Goal: Task Accomplishment & Management: Use online tool/utility

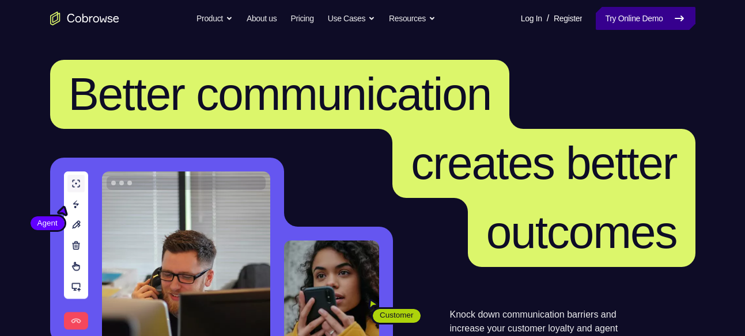
click at [618, 15] on link "Try Online Demo" at bounding box center [645, 18] width 99 height 23
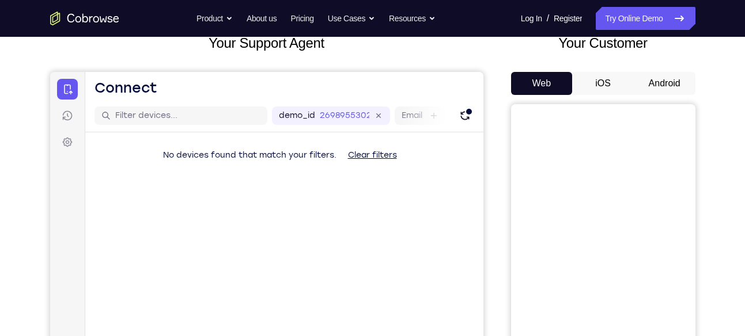
scroll to position [82, 0]
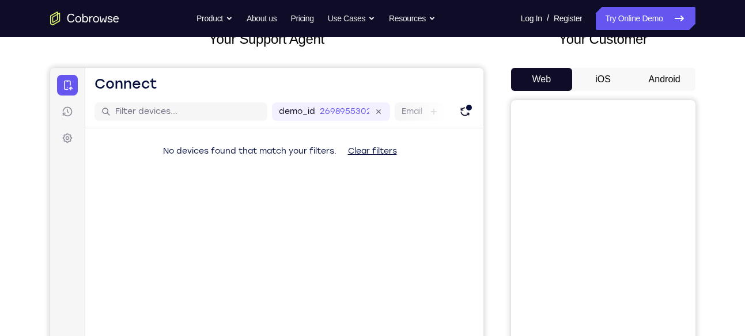
click at [673, 65] on div "Your Customer Web iOS Android" at bounding box center [603, 242] width 184 height 426
click at [673, 76] on button "Android" at bounding box center [665, 79] width 62 height 23
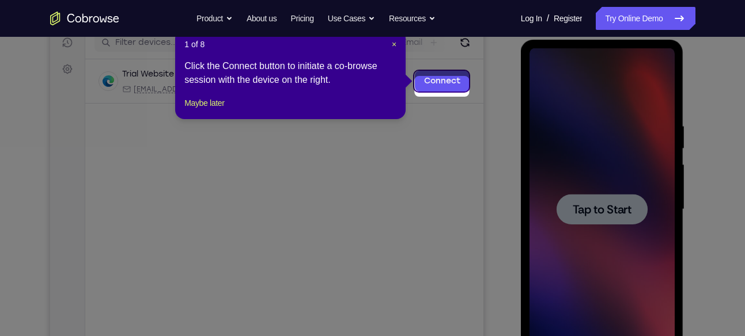
scroll to position [153, 0]
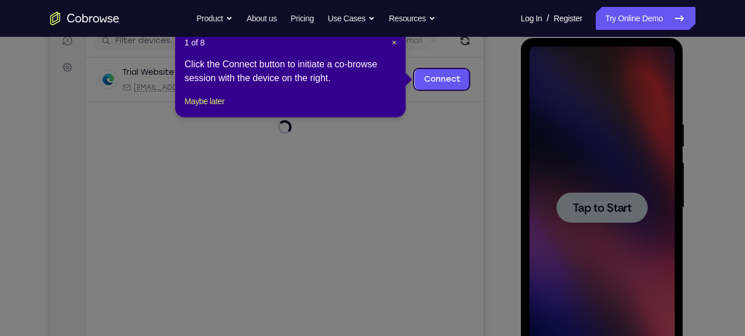
click at [593, 198] on icon at bounding box center [377, 168] width 754 height 336
click at [203, 108] on button "Maybe later" at bounding box center [204, 101] width 40 height 14
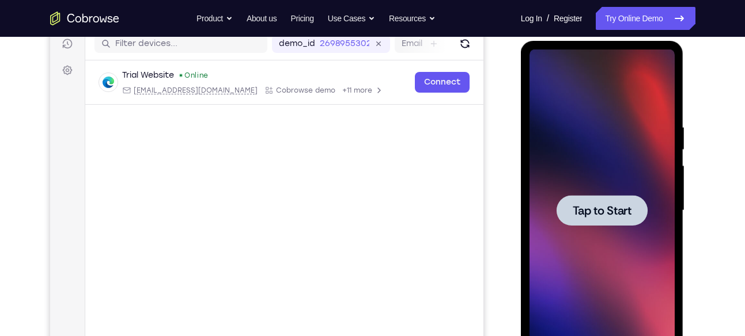
click at [626, 193] on div at bounding box center [601, 211] width 145 height 323
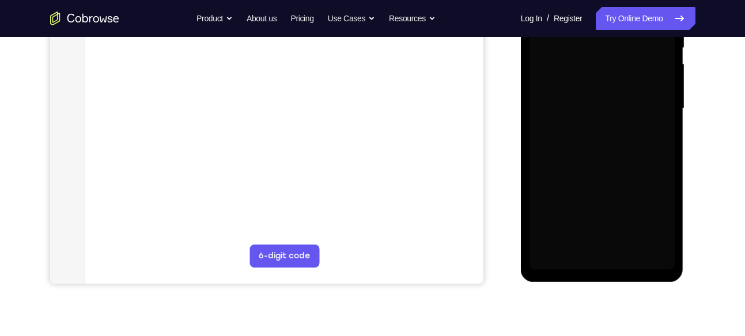
scroll to position [251, 0]
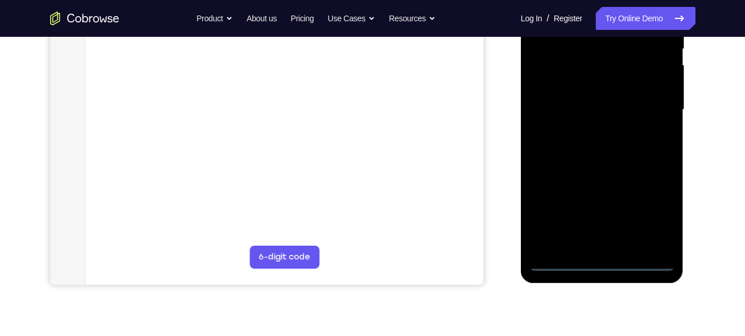
click at [607, 266] on div at bounding box center [601, 110] width 145 height 323
click at [654, 212] on div at bounding box center [601, 110] width 145 height 323
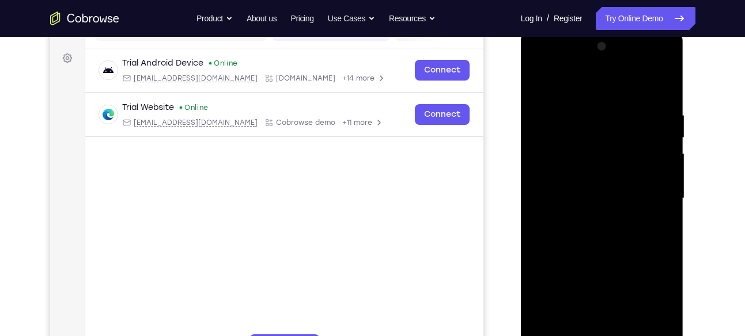
scroll to position [161, 0]
click at [593, 92] on div at bounding box center [601, 199] width 145 height 323
click at [649, 196] on div at bounding box center [601, 199] width 145 height 323
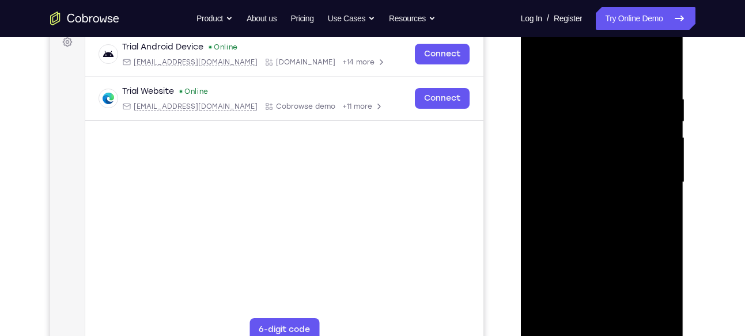
scroll to position [186, 0]
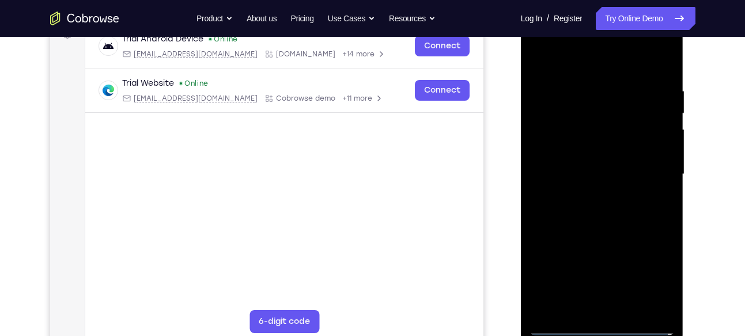
click at [592, 195] on div at bounding box center [601, 174] width 145 height 323
click at [594, 229] on div at bounding box center [601, 174] width 145 height 323
click at [580, 124] on div at bounding box center [601, 174] width 145 height 323
click at [575, 141] on div at bounding box center [601, 174] width 145 height 323
click at [626, 177] on div at bounding box center [601, 174] width 145 height 323
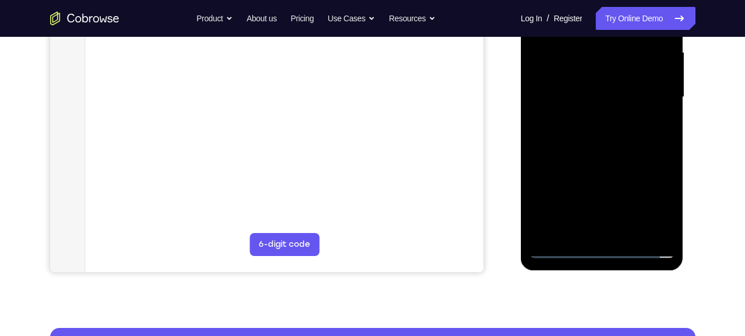
scroll to position [276, 0]
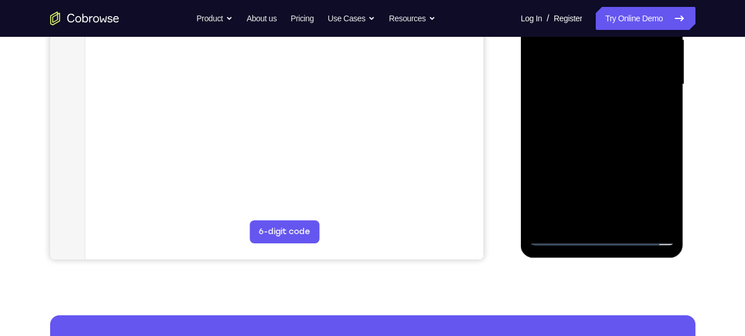
click at [627, 221] on div at bounding box center [601, 84] width 145 height 323
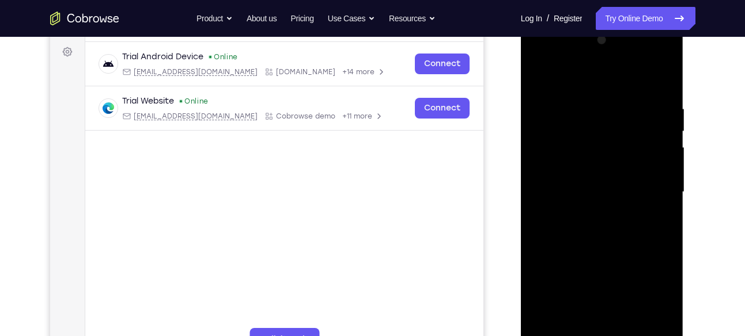
scroll to position [166, 0]
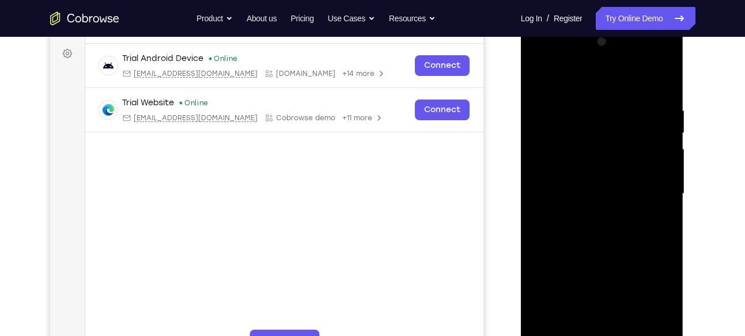
click at [550, 142] on div at bounding box center [601, 194] width 145 height 323
click at [602, 245] on div at bounding box center [601, 194] width 145 height 323
click at [664, 80] on div at bounding box center [601, 194] width 145 height 323
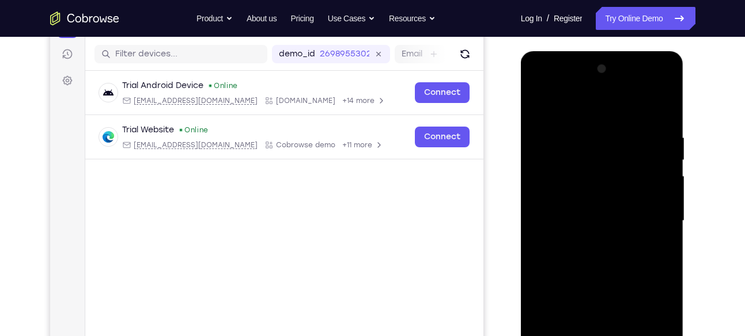
scroll to position [139, 0]
click at [539, 102] on div at bounding box center [601, 221] width 145 height 323
click at [540, 105] on div at bounding box center [601, 221] width 145 height 323
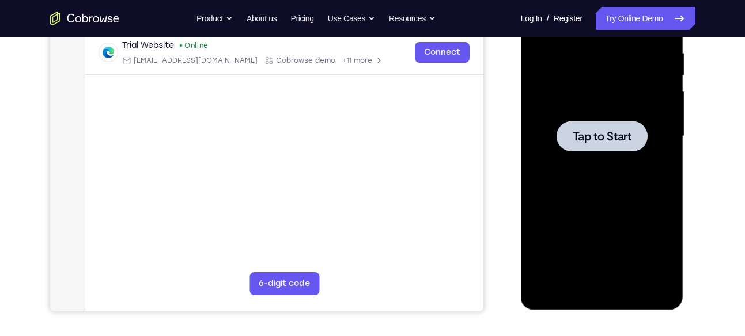
scroll to position [217, 0]
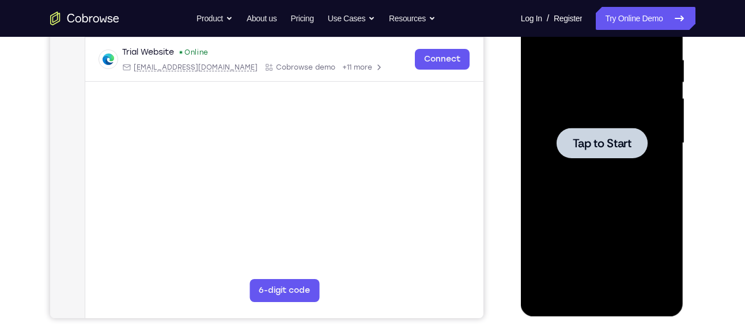
click at [628, 188] on div at bounding box center [601, 143] width 145 height 323
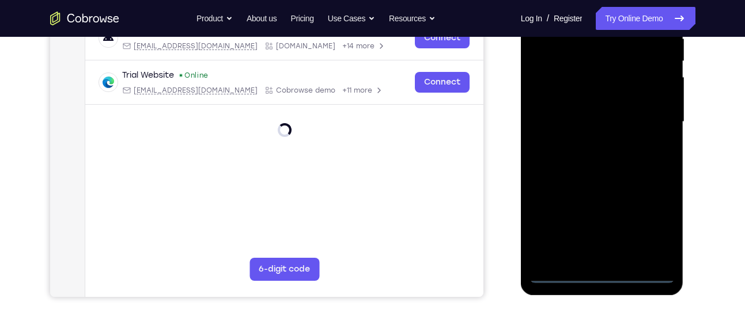
scroll to position [240, 0]
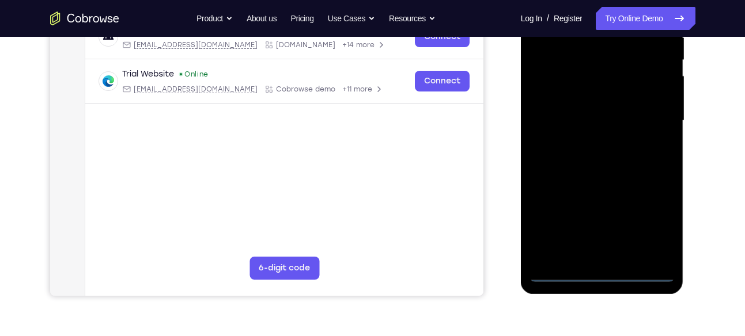
click at [605, 267] on div at bounding box center [601, 121] width 145 height 323
click at [605, 272] on div at bounding box center [601, 121] width 145 height 323
click at [644, 232] on div at bounding box center [601, 121] width 145 height 323
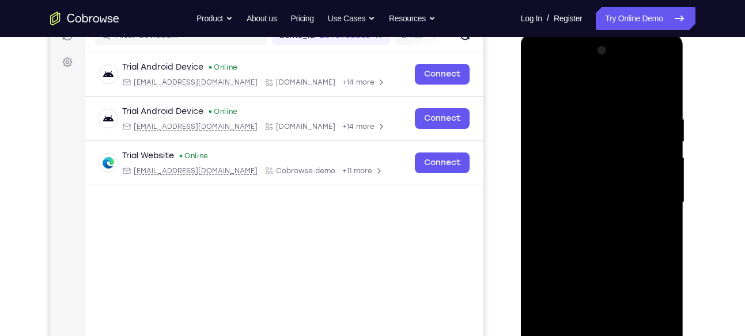
scroll to position [156, 0]
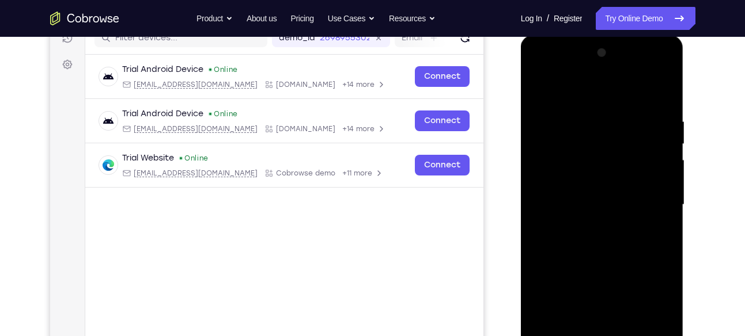
click at [608, 89] on div at bounding box center [601, 205] width 145 height 323
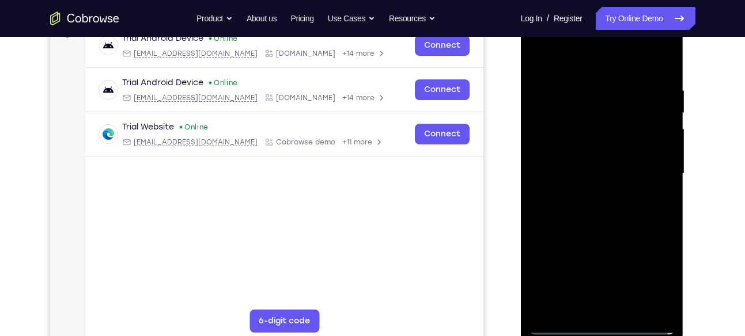
scroll to position [187, 0]
click at [649, 170] on div at bounding box center [601, 173] width 145 height 323
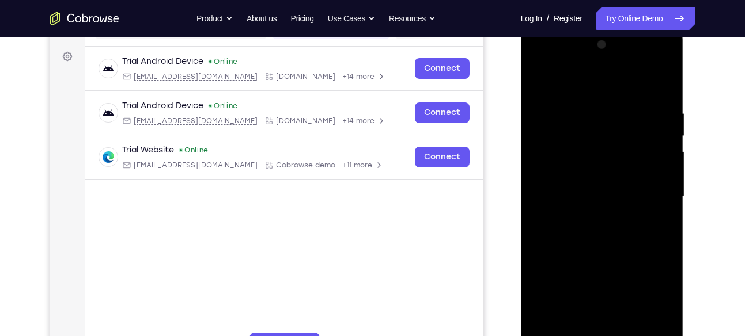
click at [592, 216] on div at bounding box center [601, 197] width 145 height 323
click at [597, 253] on div at bounding box center [601, 197] width 145 height 323
click at [570, 146] on div at bounding box center [601, 197] width 145 height 323
click at [569, 168] on div at bounding box center [601, 197] width 145 height 323
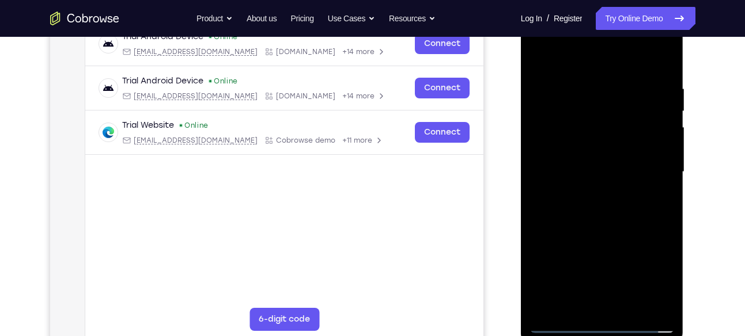
scroll to position [189, 0]
click at [595, 175] on div at bounding box center [601, 171] width 145 height 323
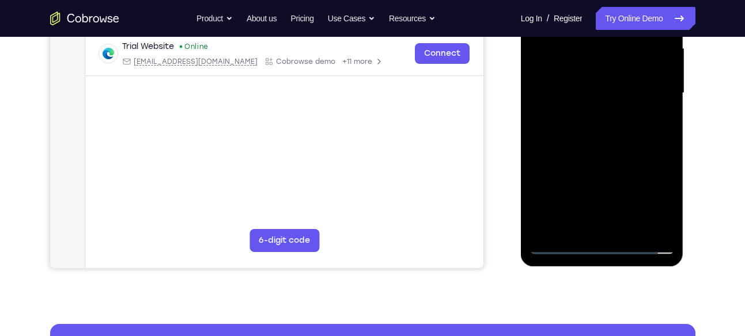
scroll to position [271, 0]
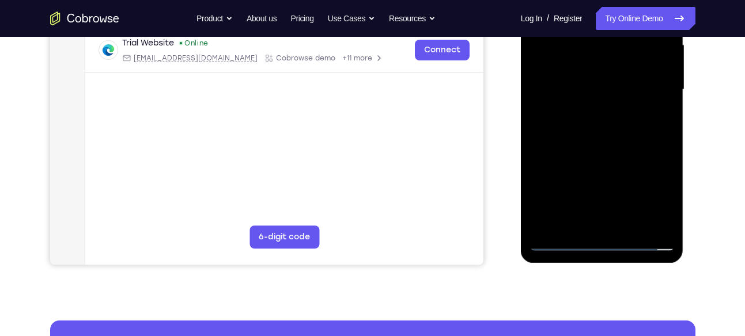
click at [604, 225] on div at bounding box center [601, 90] width 145 height 323
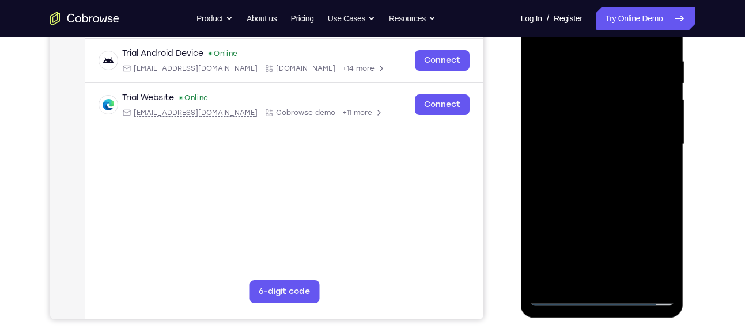
scroll to position [215, 0]
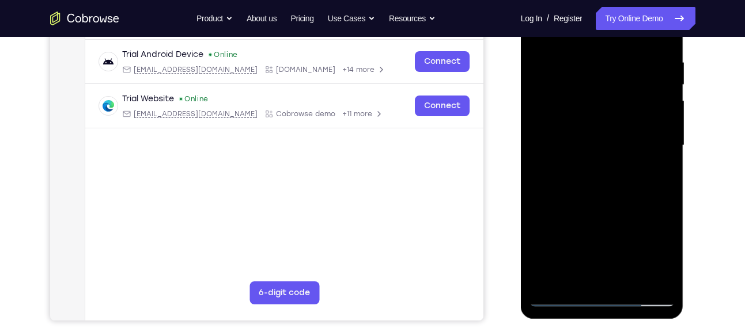
click at [550, 93] on div at bounding box center [601, 145] width 145 height 323
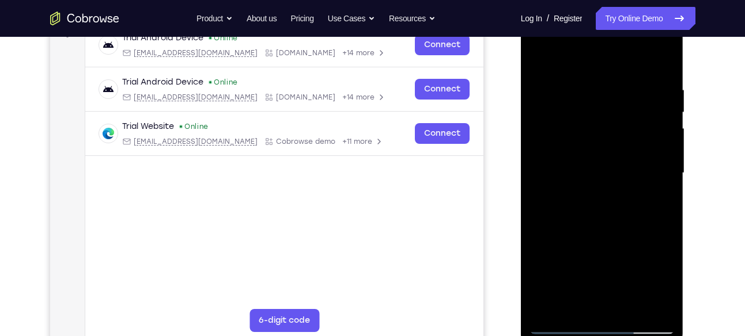
scroll to position [187, 0]
click at [581, 85] on div at bounding box center [601, 174] width 145 height 323
click at [664, 63] on div at bounding box center [601, 174] width 145 height 323
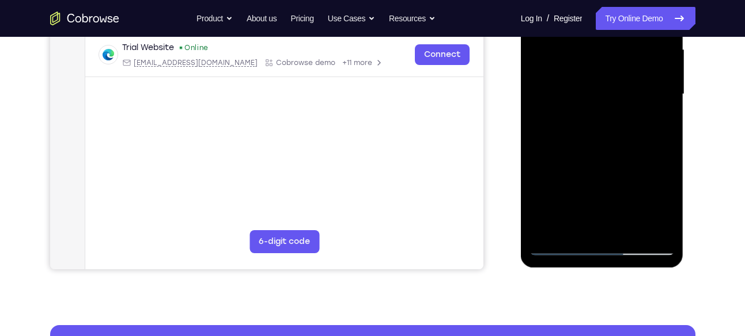
scroll to position [269, 0]
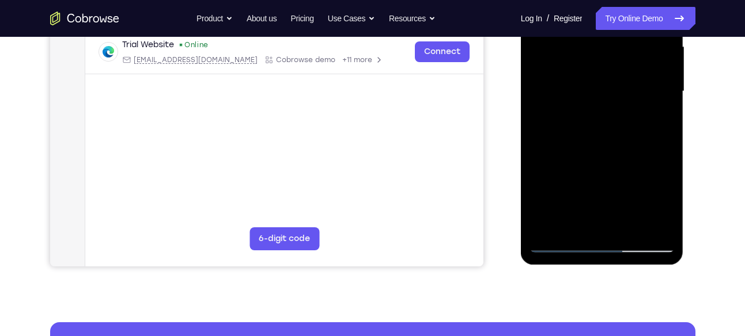
click at [664, 147] on div at bounding box center [601, 91] width 145 height 323
click at [667, 210] on div at bounding box center [601, 91] width 145 height 323
click at [665, 142] on div at bounding box center [601, 91] width 145 height 323
drag, startPoint x: 650, startPoint y: 157, endPoint x: 642, endPoint y: 63, distance: 94.2
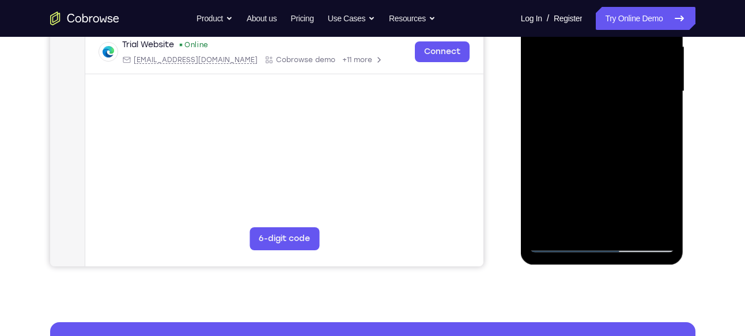
click at [642, 63] on div at bounding box center [601, 91] width 145 height 323
click at [634, 103] on div at bounding box center [601, 91] width 145 height 323
click at [554, 152] on div at bounding box center [601, 91] width 145 height 323
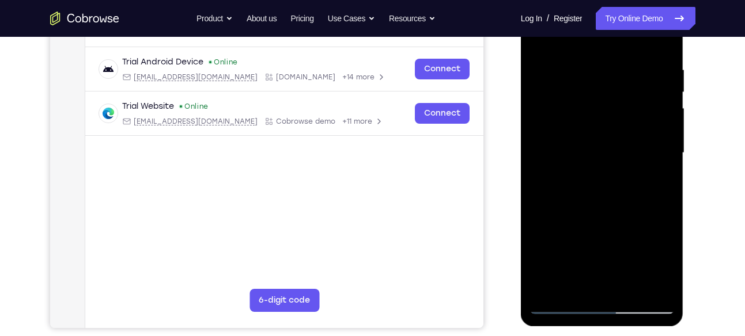
scroll to position [209, 0]
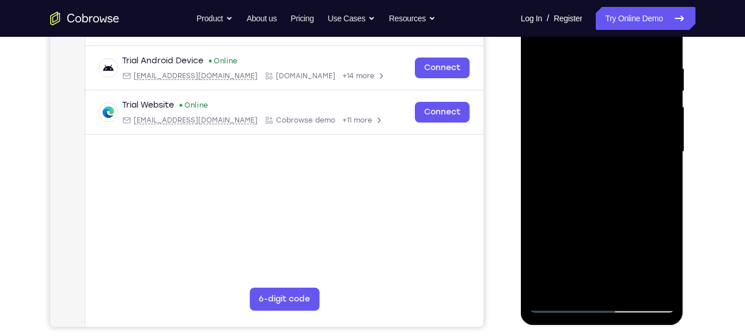
click at [613, 250] on div at bounding box center [601, 152] width 145 height 323
click at [571, 282] on div at bounding box center [601, 152] width 145 height 323
click at [544, 286] on div at bounding box center [601, 152] width 145 height 323
click at [646, 200] on div at bounding box center [601, 152] width 145 height 323
click at [662, 147] on div at bounding box center [601, 152] width 145 height 323
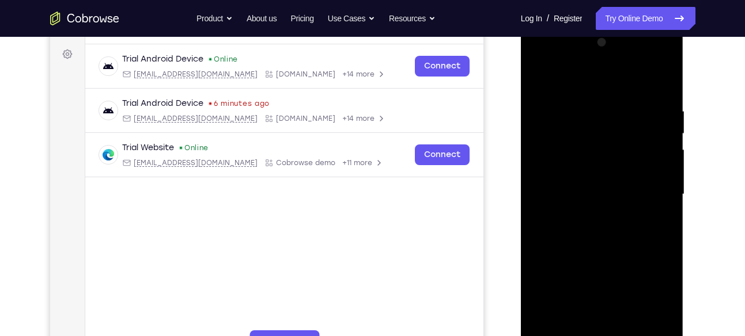
scroll to position [168, 0]
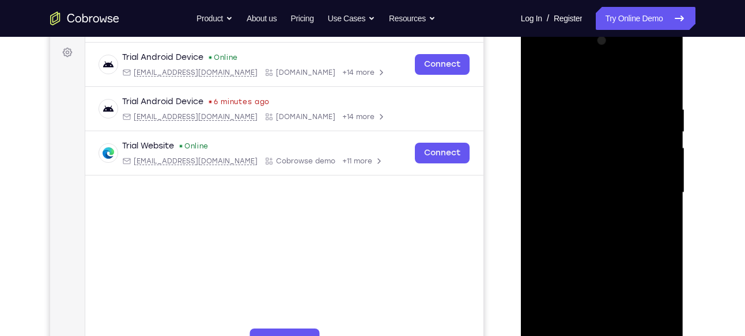
click at [543, 80] on div at bounding box center [601, 193] width 145 height 323
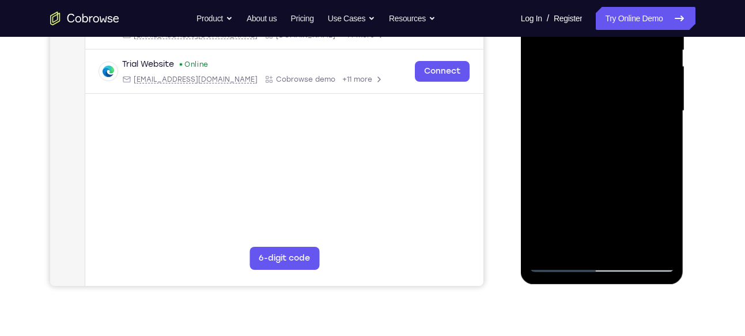
drag, startPoint x: 627, startPoint y: 188, endPoint x: 626, endPoint y: 63, distance: 125.6
click at [626, 63] on div at bounding box center [601, 111] width 145 height 323
drag, startPoint x: 623, startPoint y: 193, endPoint x: 626, endPoint y: 57, distance: 136.0
click at [626, 57] on div at bounding box center [601, 111] width 145 height 323
drag, startPoint x: 602, startPoint y: 218, endPoint x: 614, endPoint y: 54, distance: 164.0
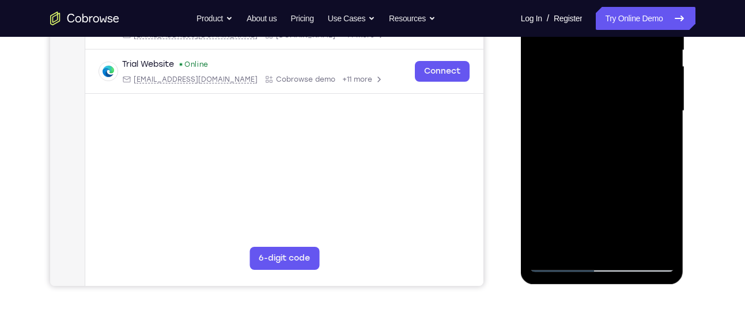
click at [614, 54] on div at bounding box center [601, 111] width 145 height 323
drag, startPoint x: 614, startPoint y: 188, endPoint x: 630, endPoint y: 14, distance: 174.8
click at [630, 14] on div at bounding box center [601, 111] width 145 height 323
drag, startPoint x: 621, startPoint y: 210, endPoint x: 615, endPoint y: 35, distance: 175.3
click at [615, 35] on div at bounding box center [601, 111] width 145 height 323
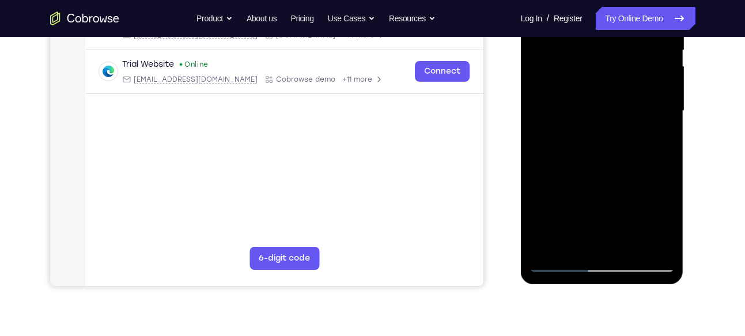
drag, startPoint x: 631, startPoint y: 217, endPoint x: 634, endPoint y: 179, distance: 37.6
click at [634, 179] on div at bounding box center [601, 111] width 145 height 323
click at [626, 246] on div at bounding box center [601, 111] width 145 height 323
click at [615, 171] on div at bounding box center [601, 111] width 145 height 323
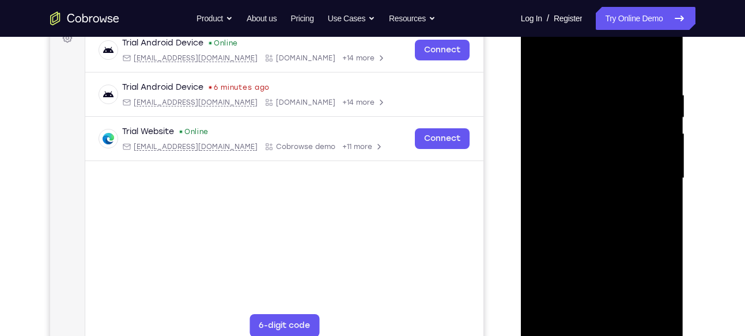
scroll to position [179, 0]
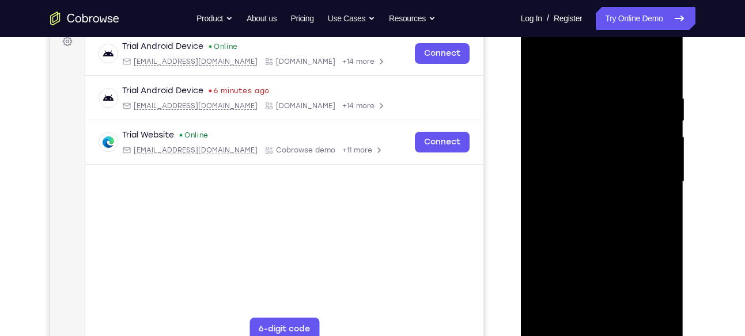
click at [543, 63] on div at bounding box center [601, 182] width 145 height 323
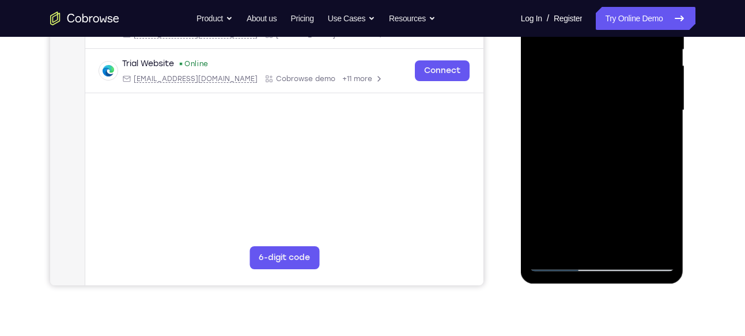
scroll to position [255, 0]
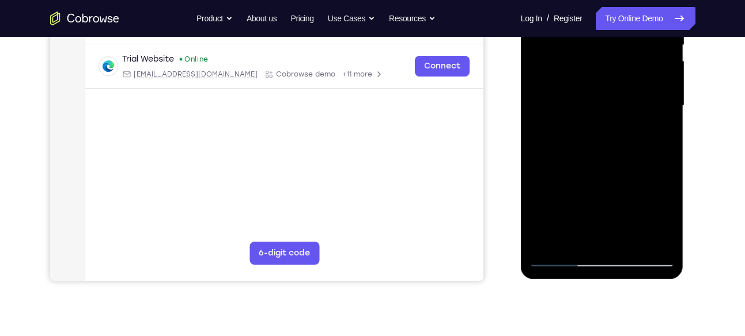
click at [633, 241] on div at bounding box center [601, 106] width 145 height 323
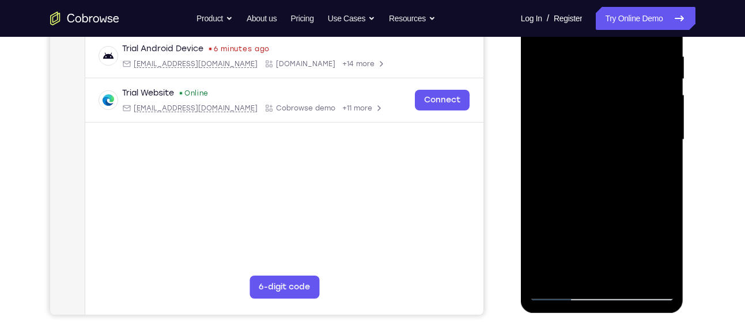
scroll to position [218, 0]
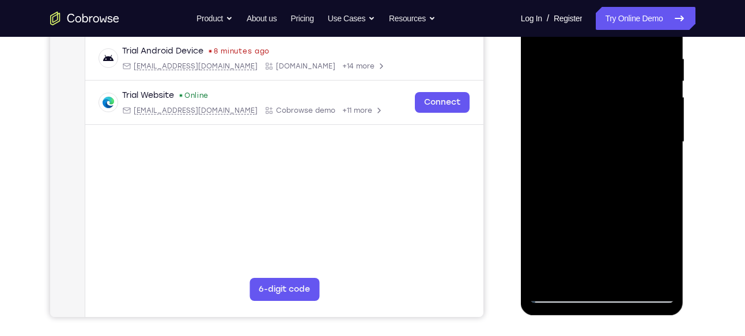
drag, startPoint x: 611, startPoint y: 191, endPoint x: 607, endPoint y: 157, distance: 34.2
click at [607, 157] on div at bounding box center [601, 142] width 145 height 323
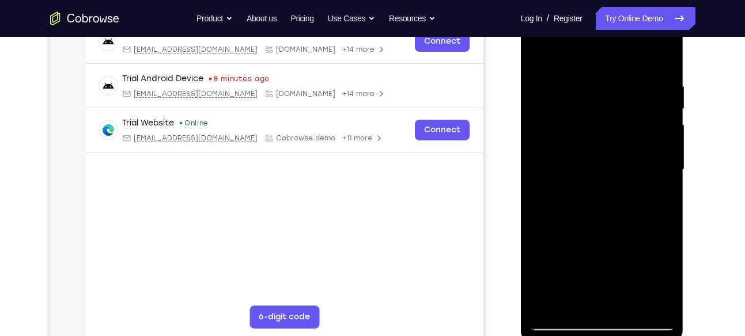
scroll to position [190, 0]
